Goal: Use online tool/utility: Use online tool/utility

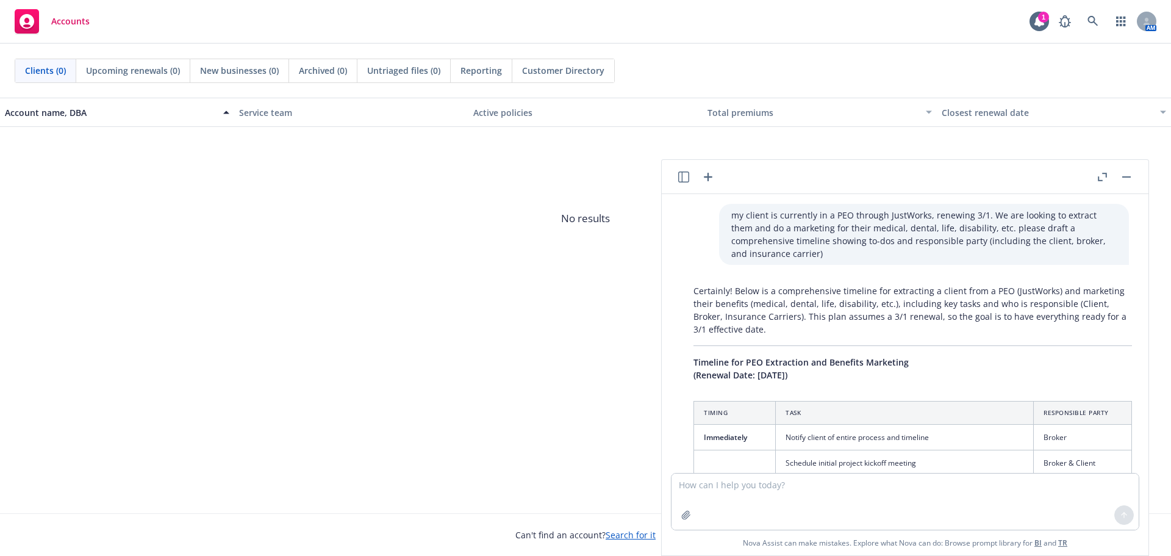
scroll to position [2310, 0]
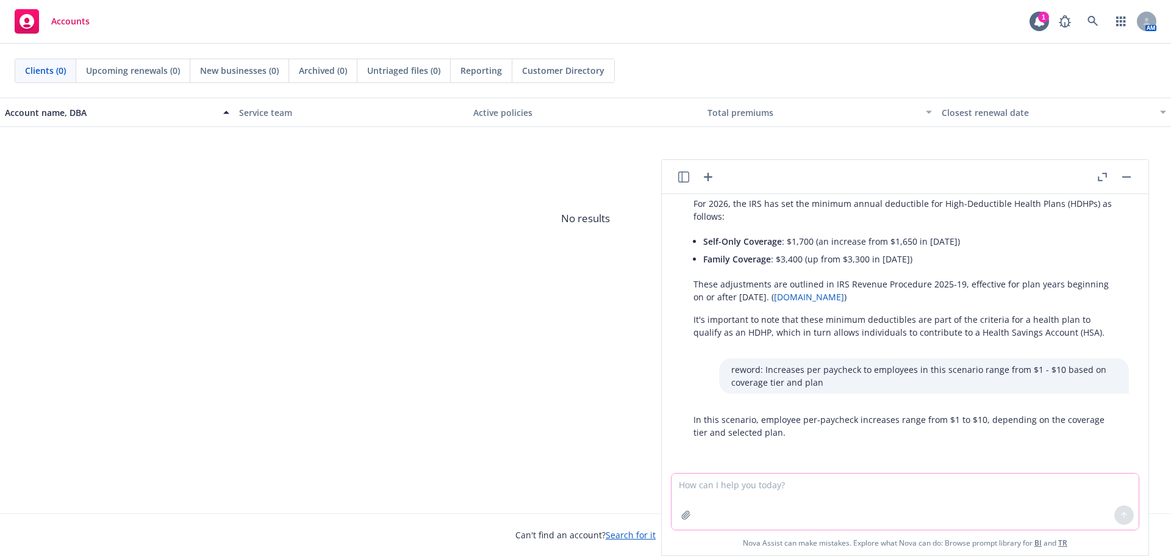
drag, startPoint x: 716, startPoint y: 503, endPoint x: 716, endPoint y: 485, distance: 17.7
click at [716, 502] on textarea at bounding box center [904, 501] width 467 height 56
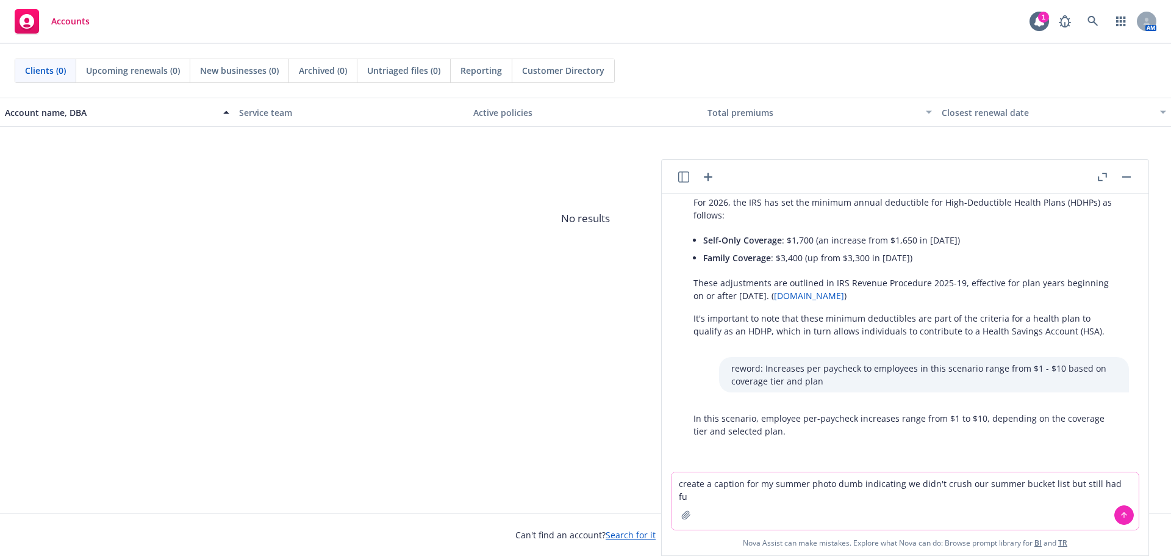
type textarea "create a caption for my summer photo dumb indicating we didn't crush our summer…"
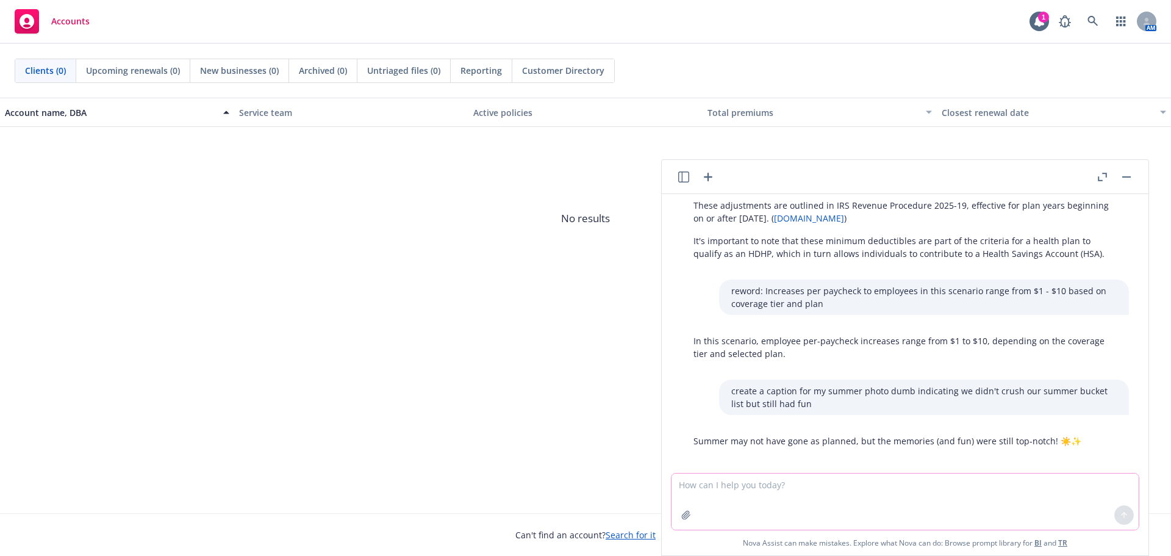
scroll to position [2397, 0]
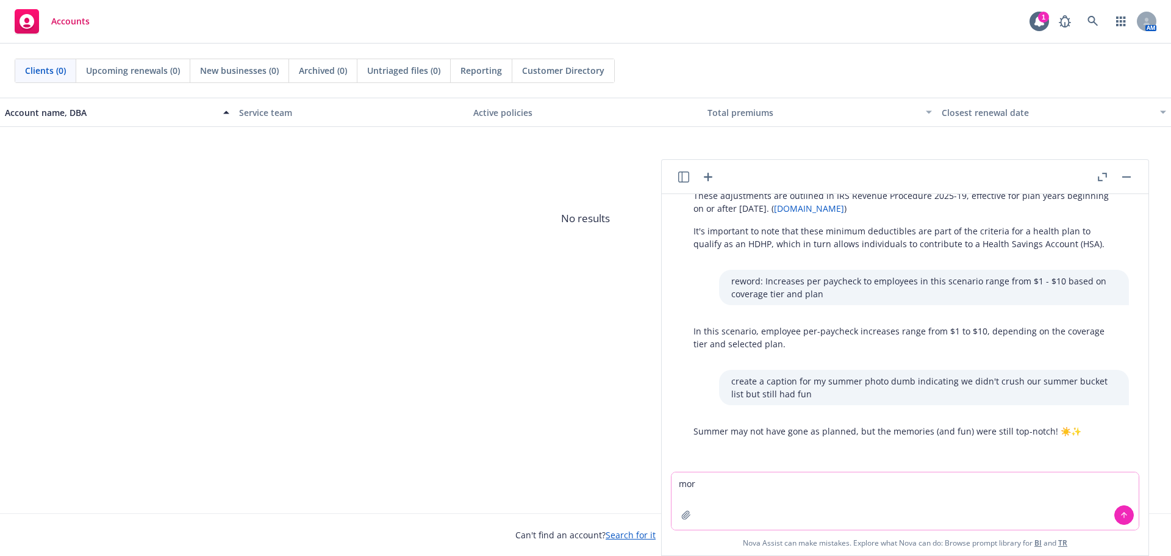
type textarea "more"
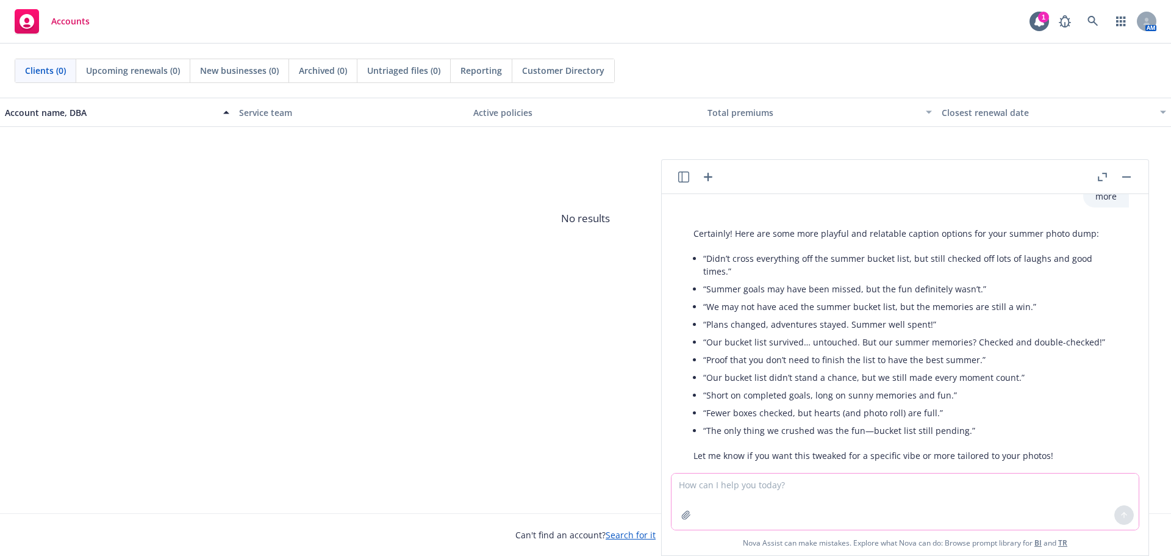
scroll to position [2693, 0]
